Goal: Transaction & Acquisition: Purchase product/service

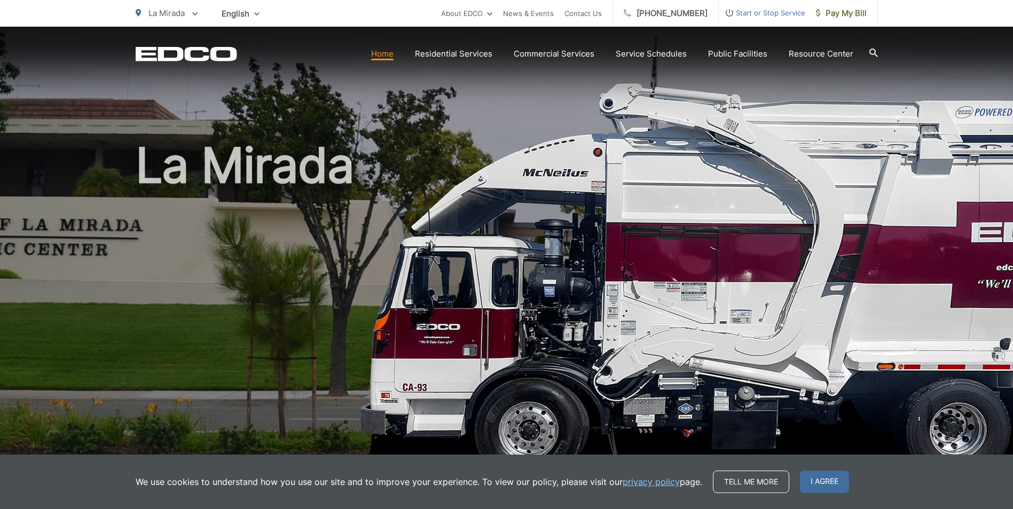
click at [538, 108] on div "La Mirada" at bounding box center [507, 247] width 742 height 440
click at [767, 13] on span "Start or Stop Service" at bounding box center [762, 12] width 86 height 13
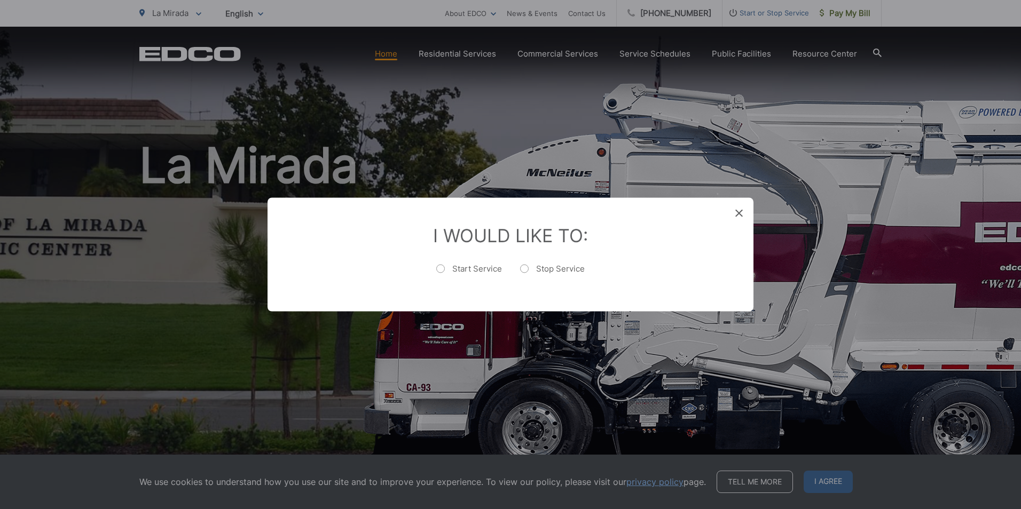
click at [441, 269] on label "Start Service" at bounding box center [469, 274] width 66 height 21
radio input "true"
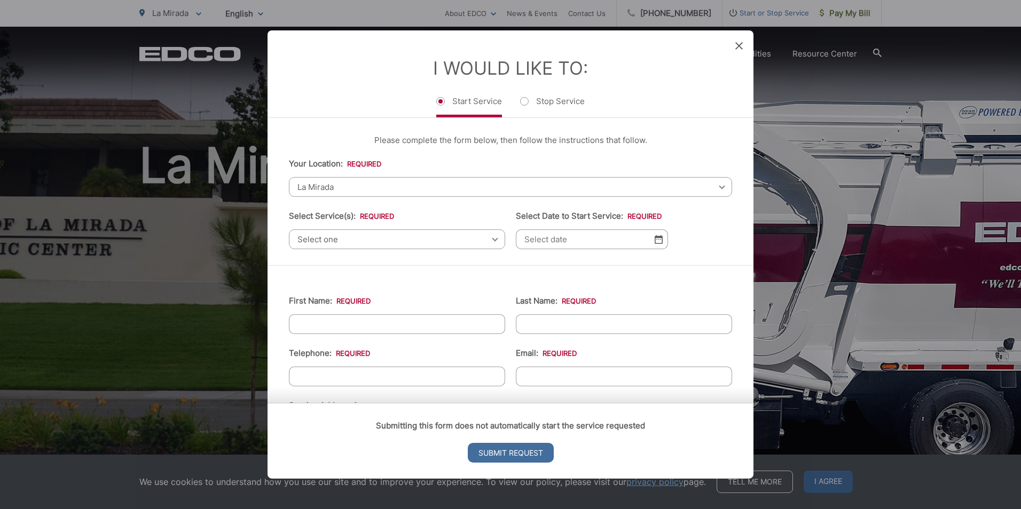
click at [493, 239] on div "Select one Select one Residential Curbside Pickup Commercial/Business Services …" at bounding box center [397, 240] width 216 height 20
click at [491, 240] on div "Select one Select one Residential Curbside Pickup Commercial/Business Services …" at bounding box center [397, 240] width 216 height 20
click at [738, 47] on icon at bounding box center [738, 45] width 7 height 7
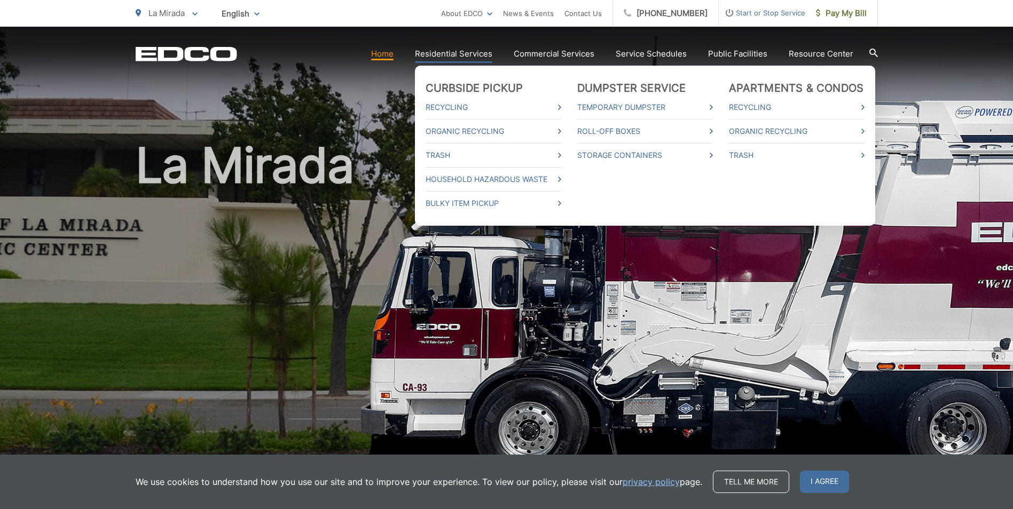
click at [446, 57] on link "Residential Services" at bounding box center [453, 54] width 77 height 13
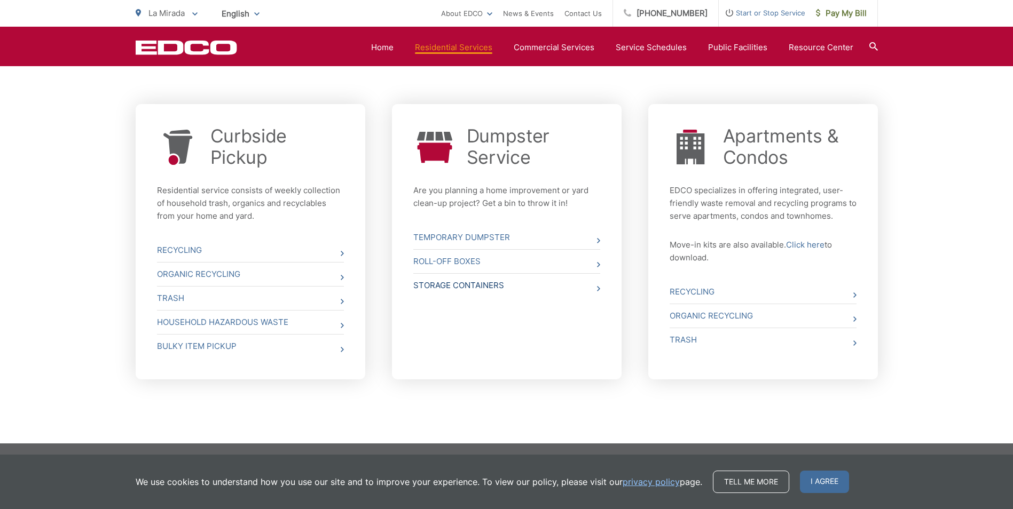
scroll to position [382, 0]
click at [597, 240] on icon at bounding box center [598, 240] width 3 height 5
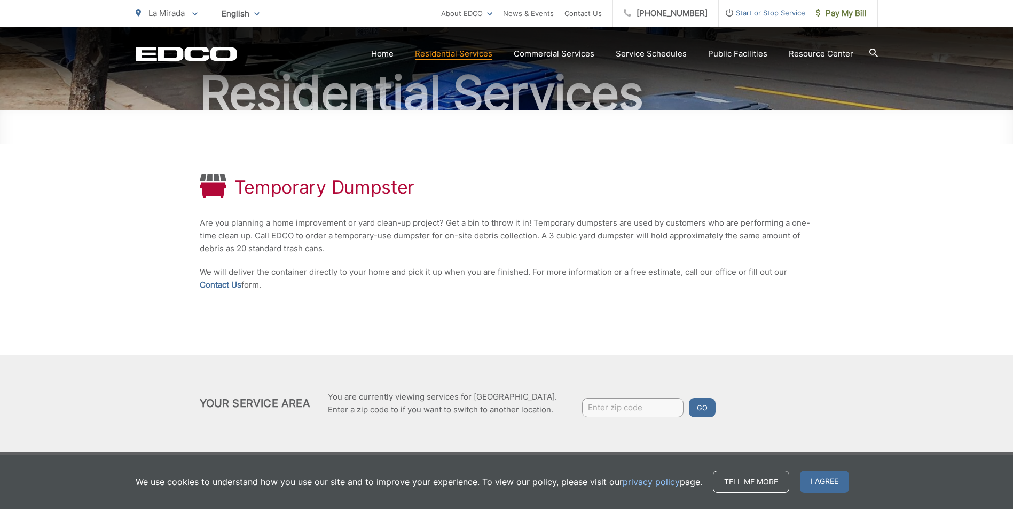
scroll to position [112, 0]
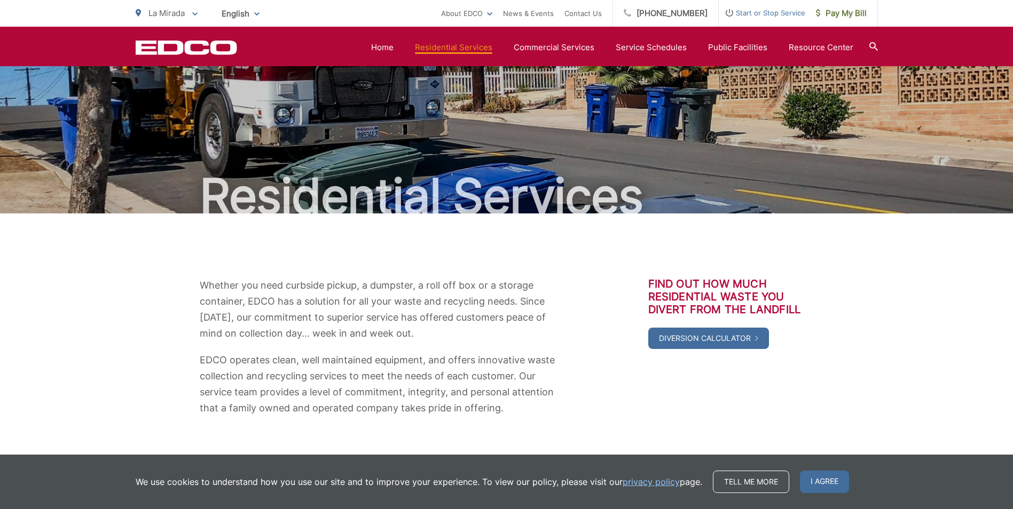
scroll to position [380, 0]
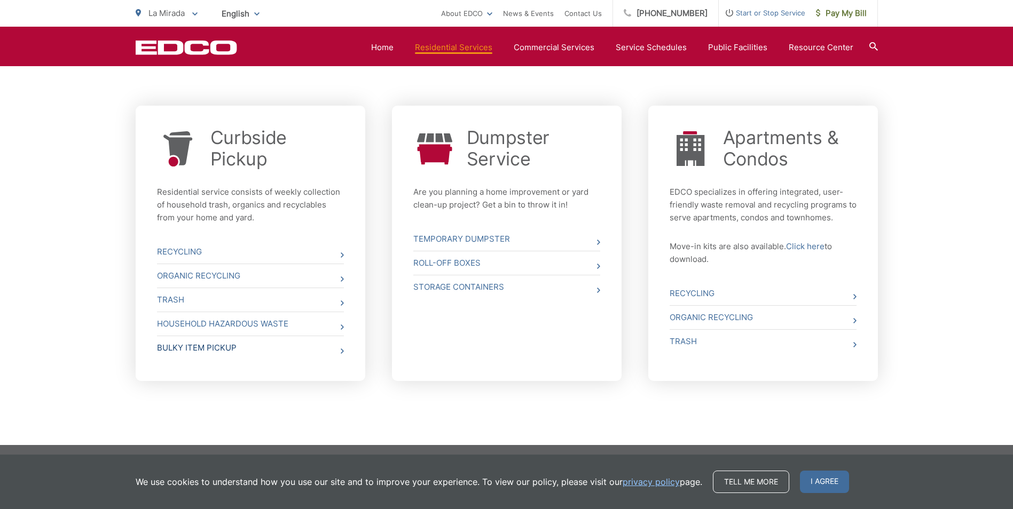
click at [342, 353] on icon at bounding box center [342, 351] width 3 height 5
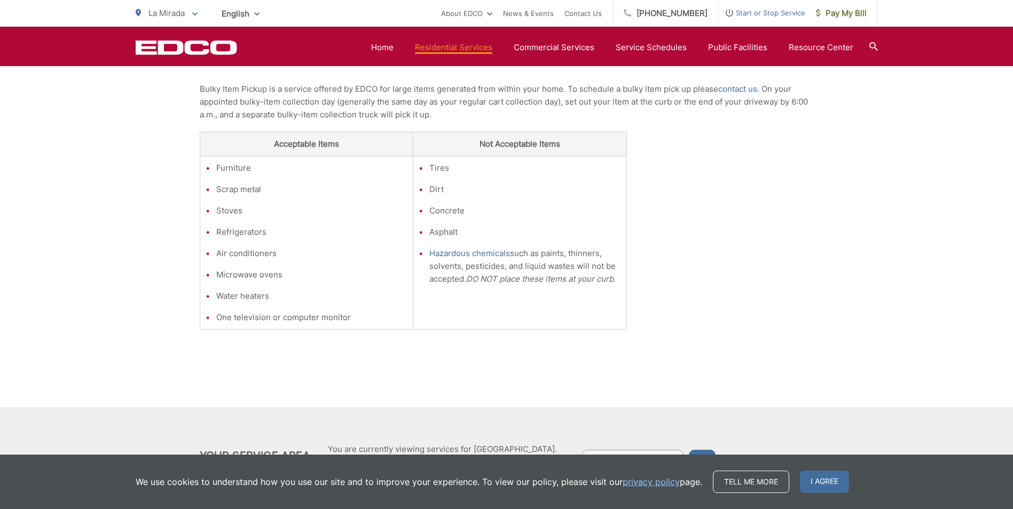
scroll to position [214, 0]
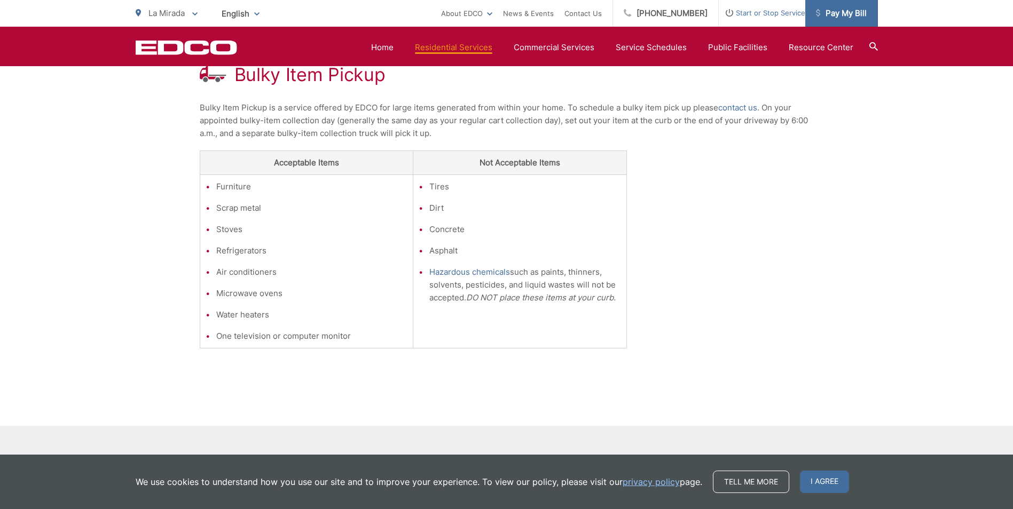
click at [843, 9] on span "Pay My Bill" at bounding box center [841, 13] width 51 height 13
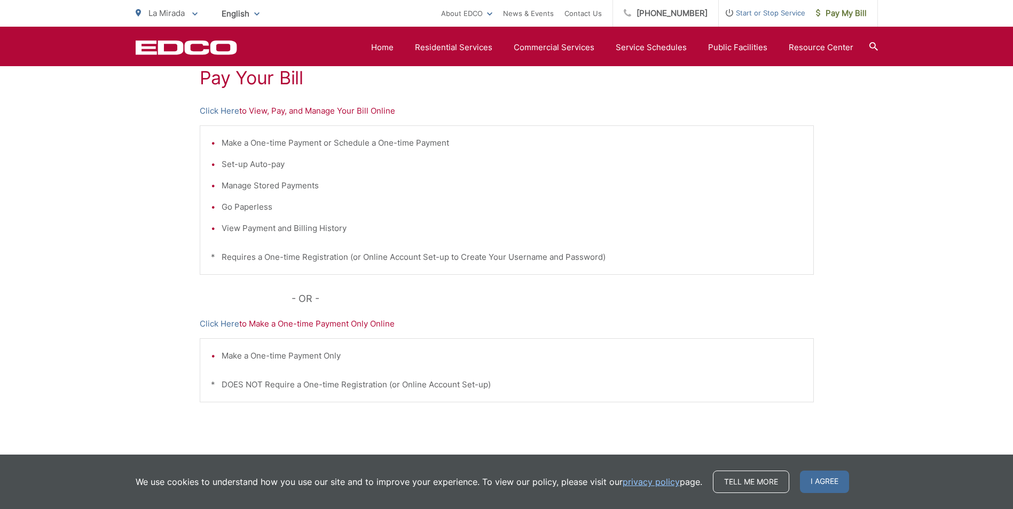
scroll to position [143, 0]
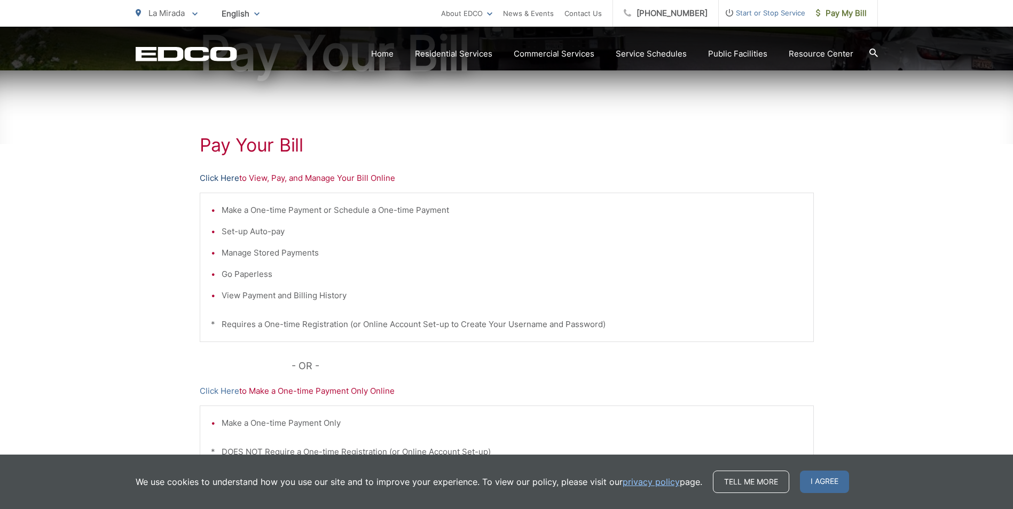
click at [221, 179] on link "Click Here" at bounding box center [220, 178] width 40 height 13
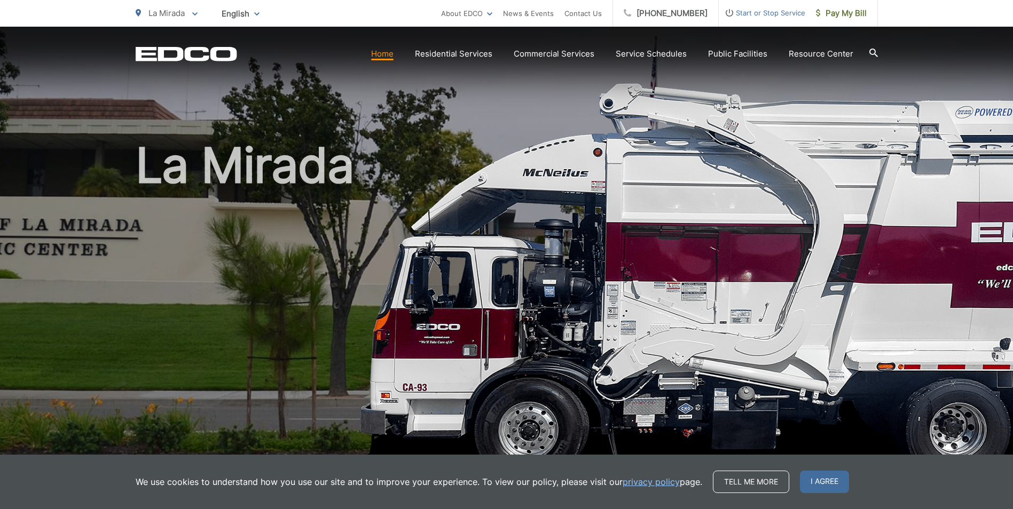
click at [287, 95] on div "La Mirada" at bounding box center [507, 247] width 742 height 440
